Goal: Information Seeking & Learning: Learn about a topic

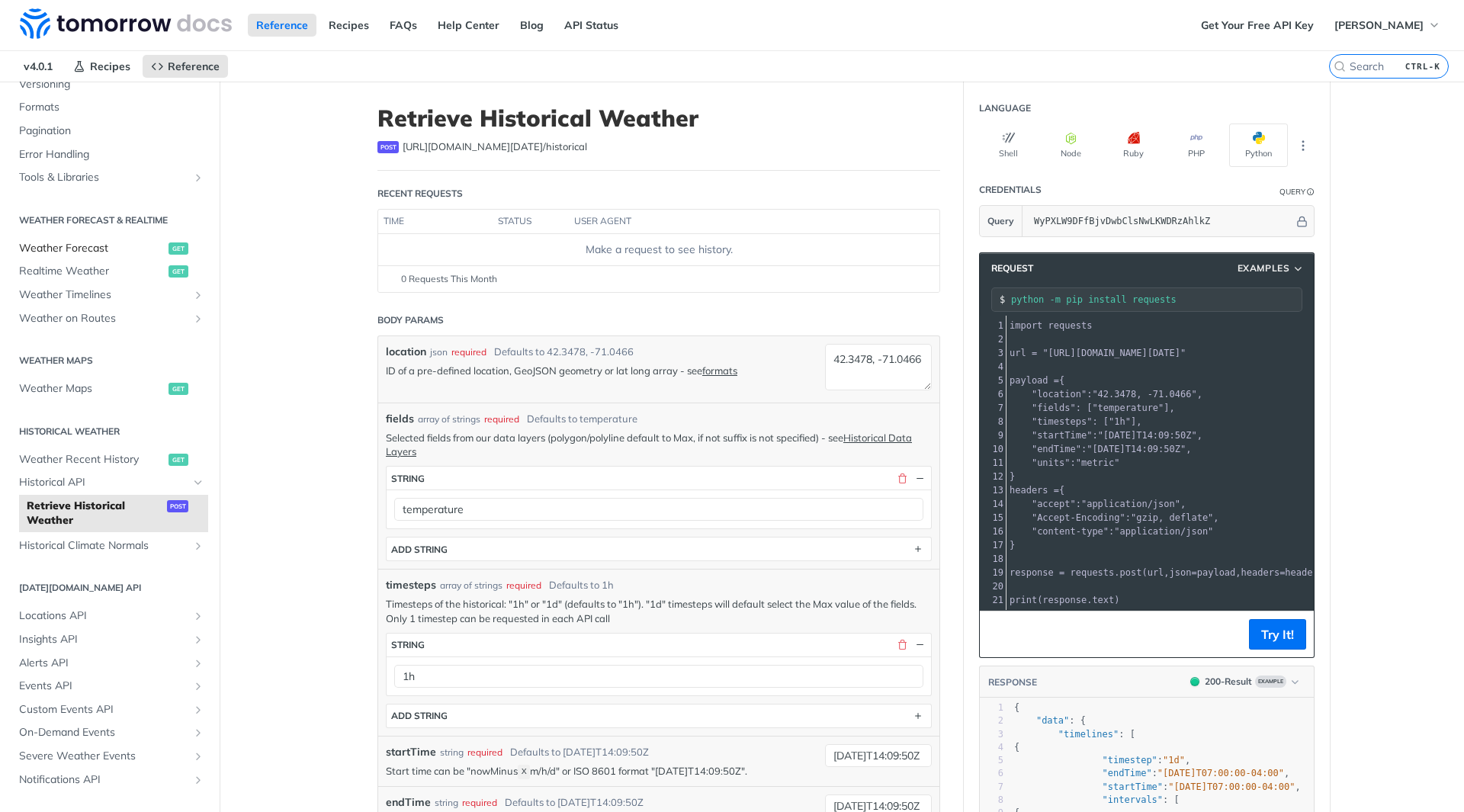
scroll to position [229, 0]
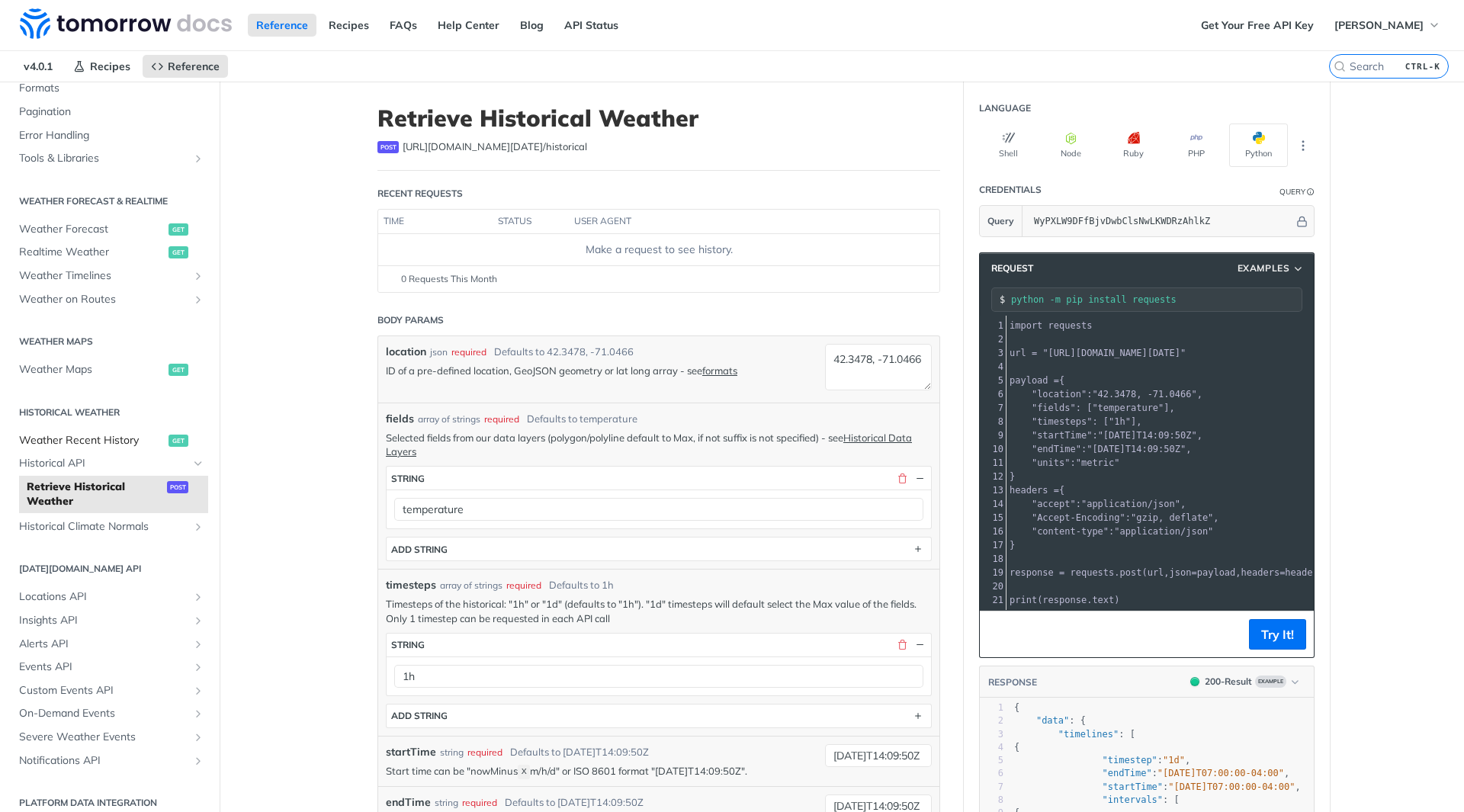
click at [79, 439] on span "Weather Recent History" at bounding box center [92, 440] width 146 height 15
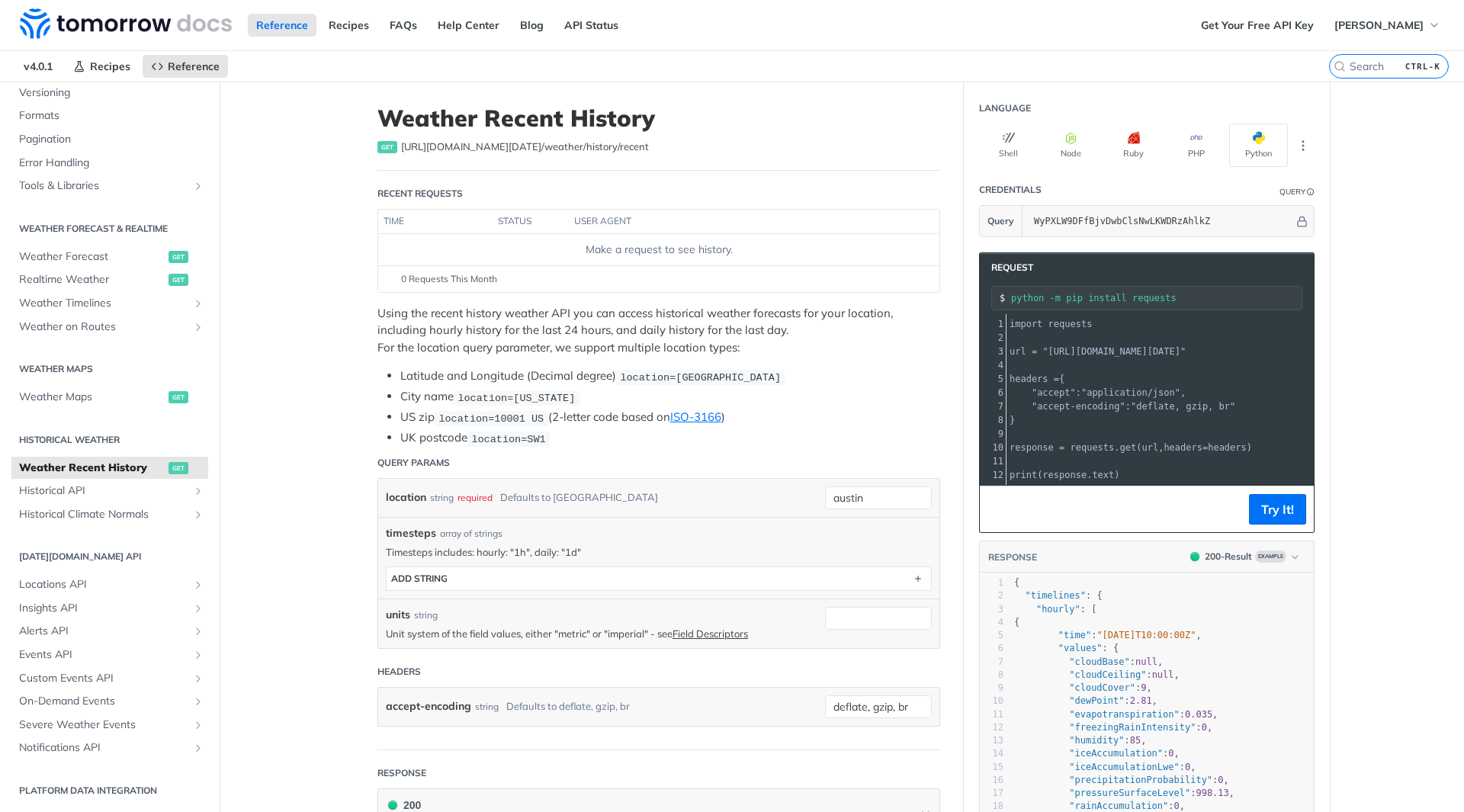
click at [87, 440] on h2 "Historical Weather" at bounding box center [109, 440] width 197 height 14
click at [108, 510] on span "Historical Climate Normals" at bounding box center [104, 514] width 170 height 15
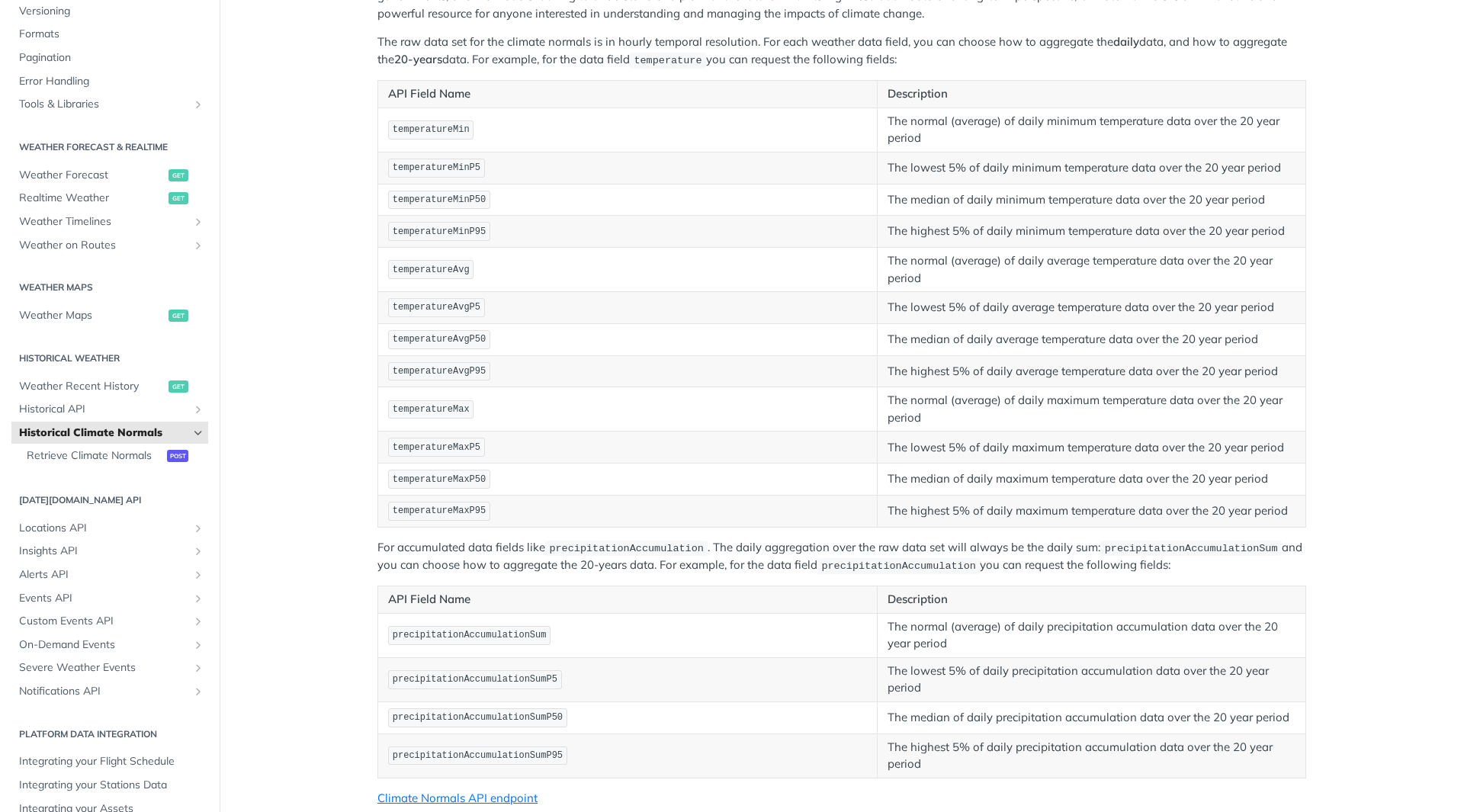
scroll to position [229, 0]
click at [76, 409] on span "Historical API" at bounding box center [104, 409] width 170 height 15
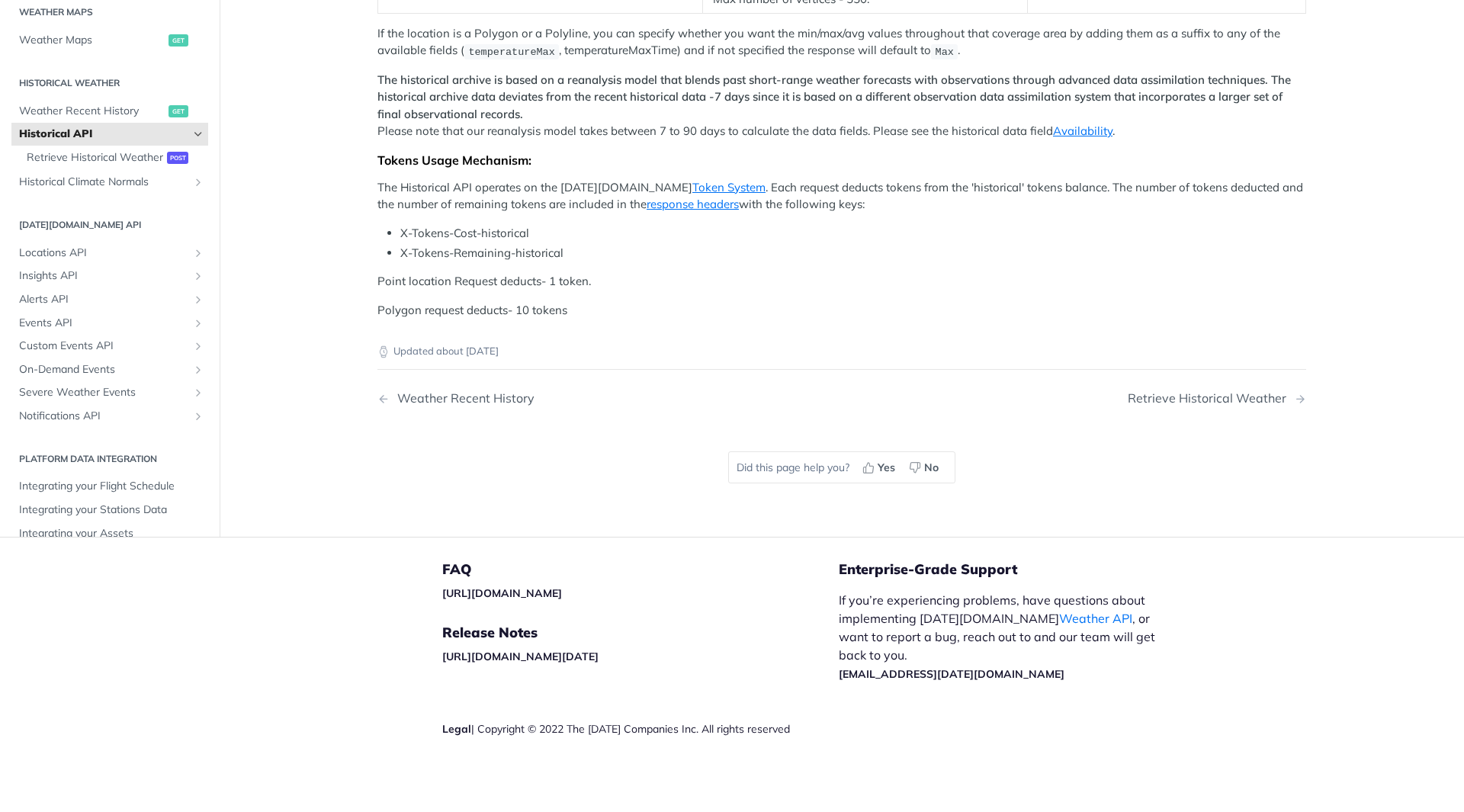
scroll to position [461, 0]
click at [94, 165] on span "Retrieve Historical Weather" at bounding box center [94, 157] width 137 height 15
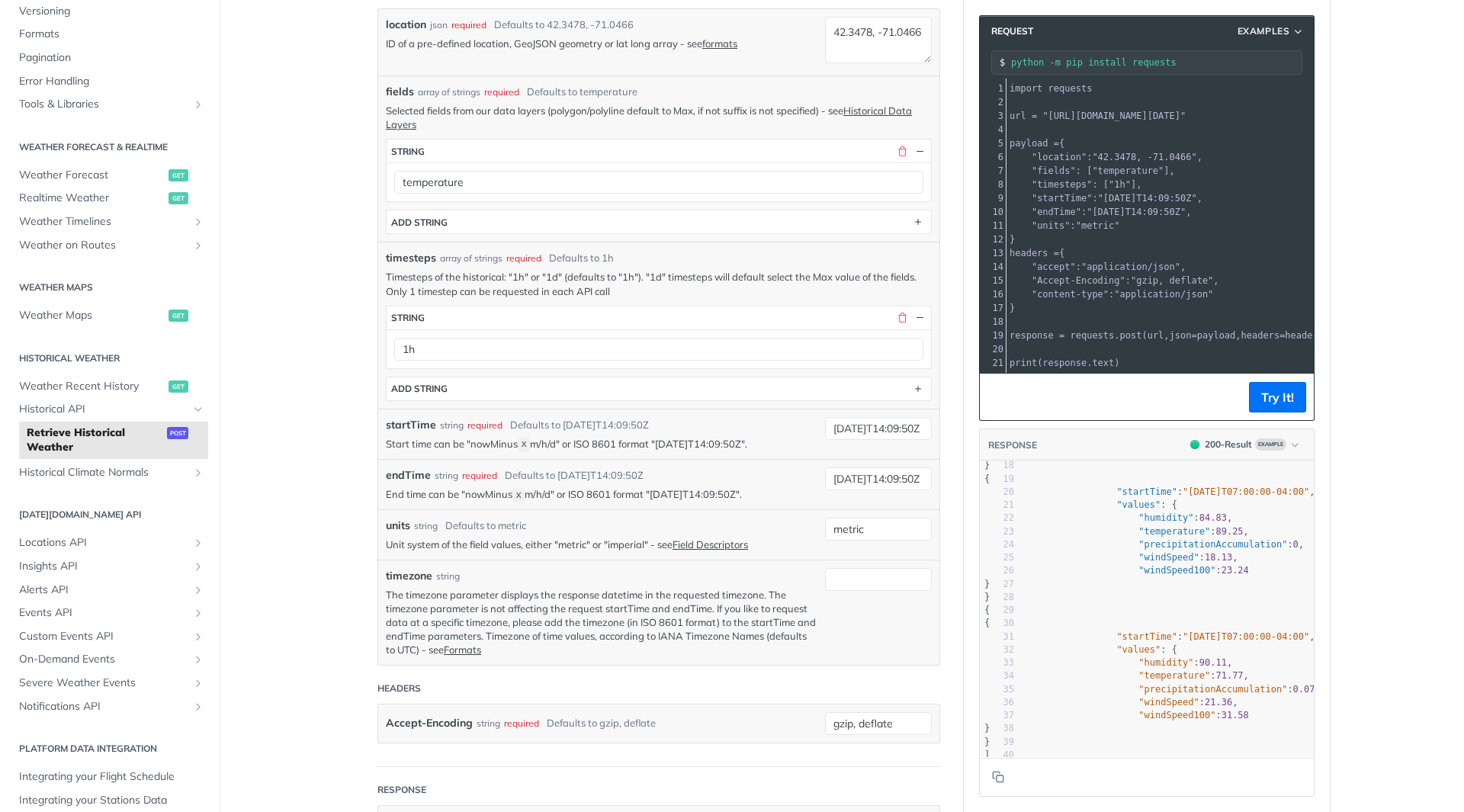
scroll to position [252, 0]
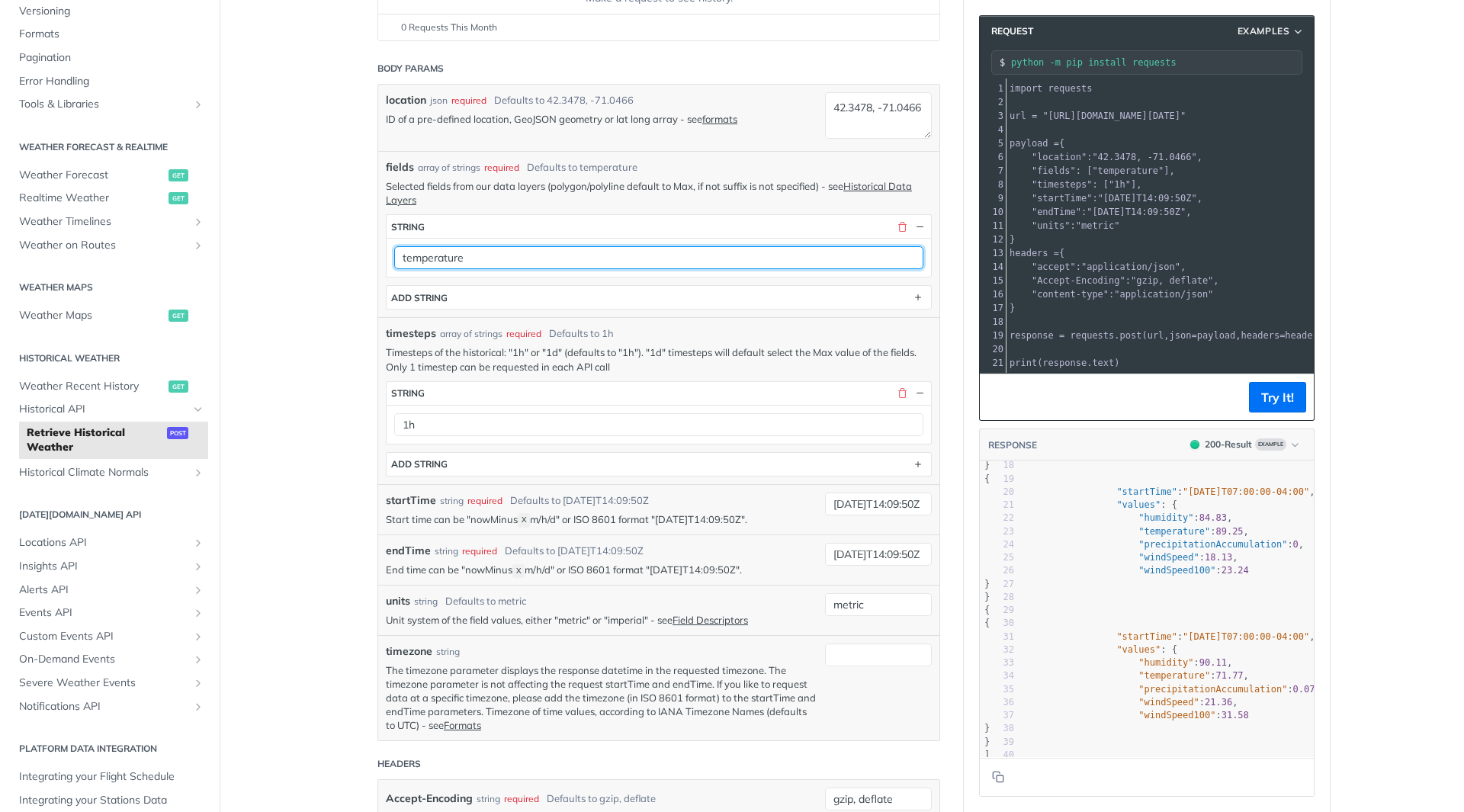
click at [856, 254] on input "temperature" at bounding box center [658, 258] width 529 height 23
click at [882, 184] on link "Historical Data Layers" at bounding box center [649, 192] width 526 height 26
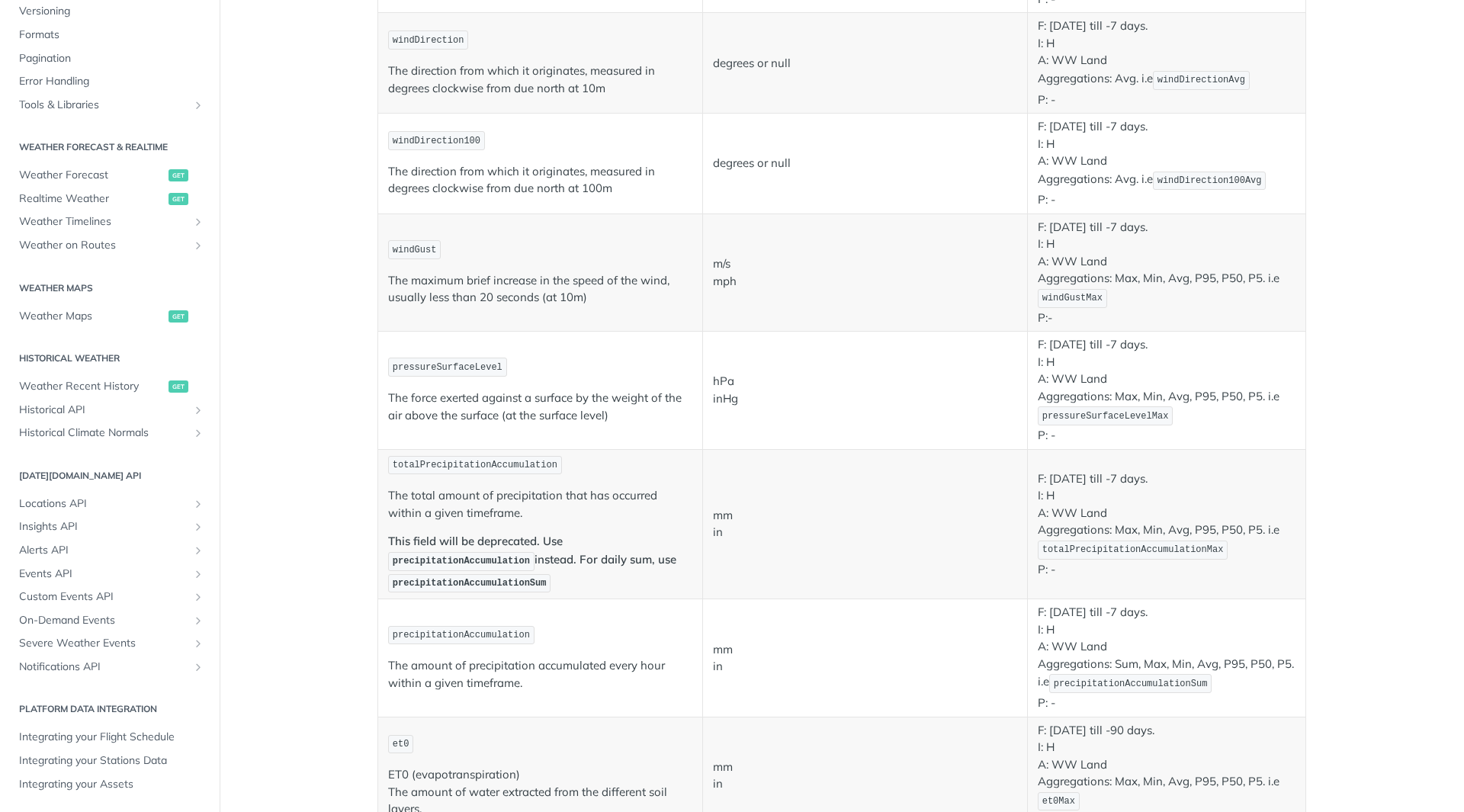
scroll to position [914, 0]
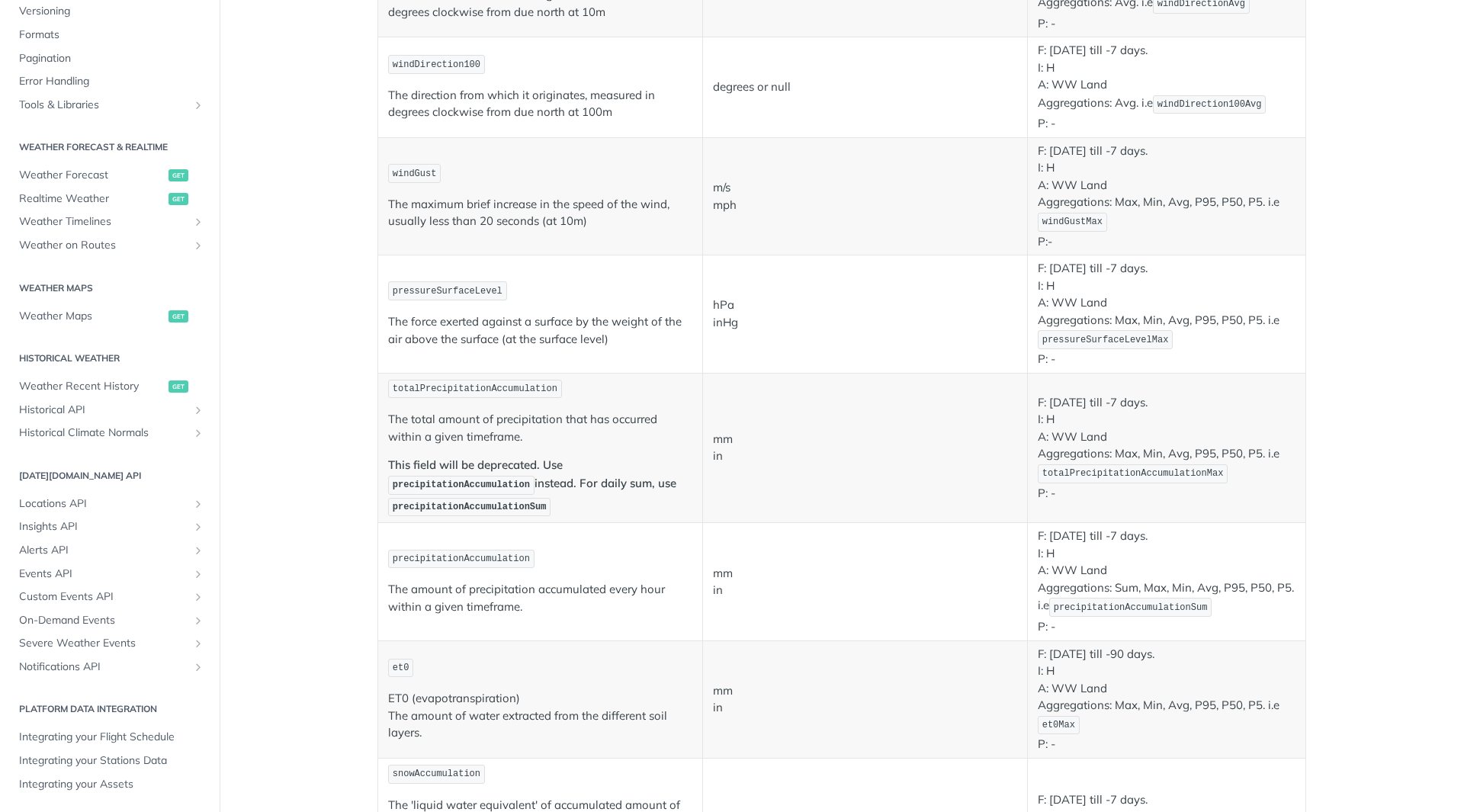
click at [458, 558] on span "precipitationAccumulation" at bounding box center [461, 559] width 137 height 11
copy span "precipitationAccumulation"
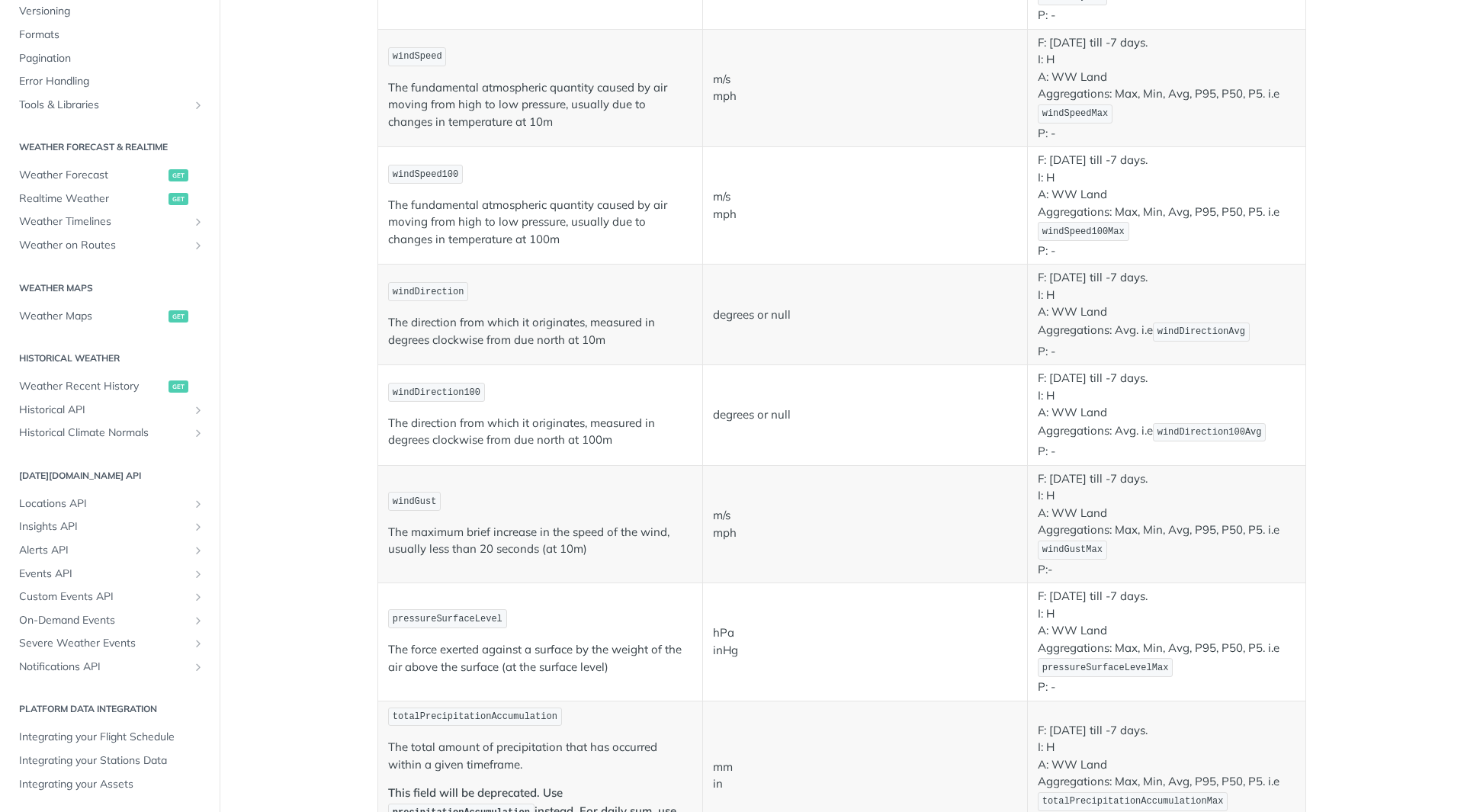
scroll to position [610, 0]
